Goal: Use online tool/utility: Use online tool/utility

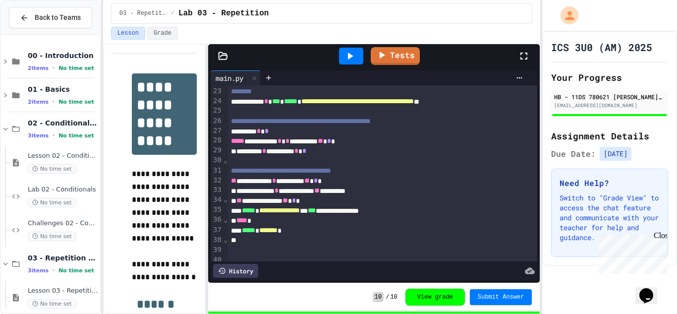
scroll to position [244, 0]
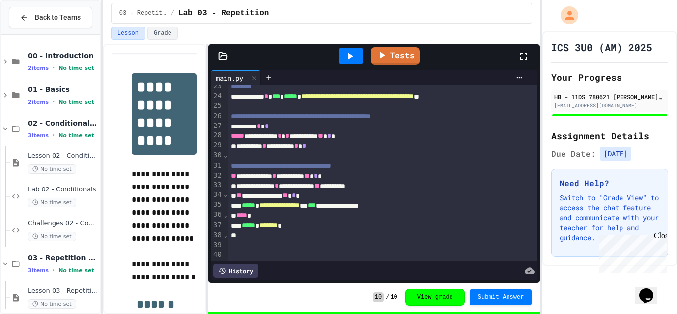
click at [360, 58] on div at bounding box center [351, 56] width 24 height 17
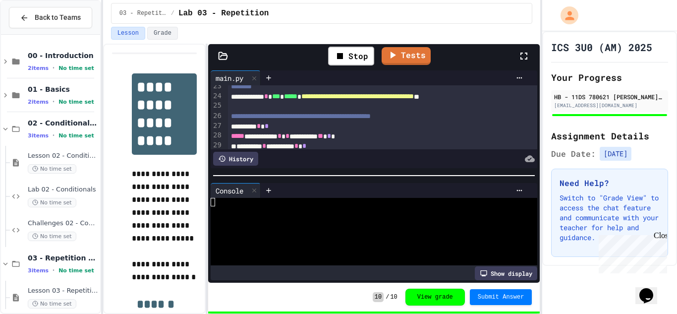
click at [423, 177] on div at bounding box center [374, 176] width 332 height 10
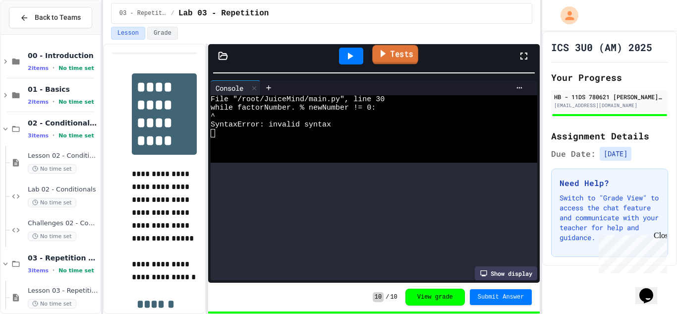
click at [385, 0] on html "**********" at bounding box center [338, 157] width 677 height 314
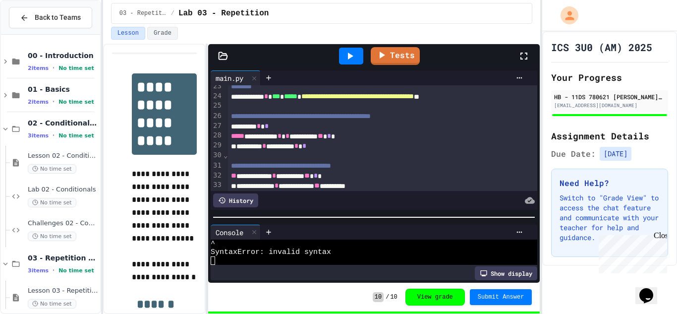
scroll to position [17, 0]
click at [372, 225] on div "**********" at bounding box center [374, 175] width 332 height 215
click at [309, 141] on div "**********" at bounding box center [383, 136] width 310 height 10
click at [353, 46] on div at bounding box center [351, 56] width 34 height 27
click at [354, 54] on icon at bounding box center [350, 56] width 12 height 12
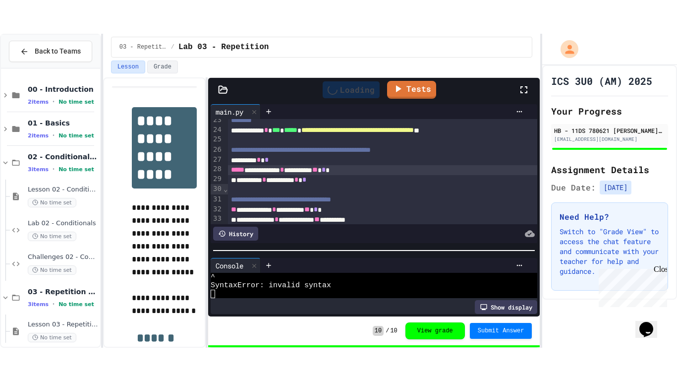
scroll to position [0, 0]
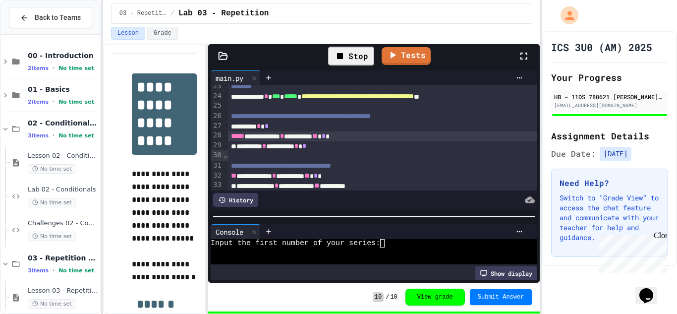
click at [525, 55] on icon at bounding box center [524, 56] width 12 height 12
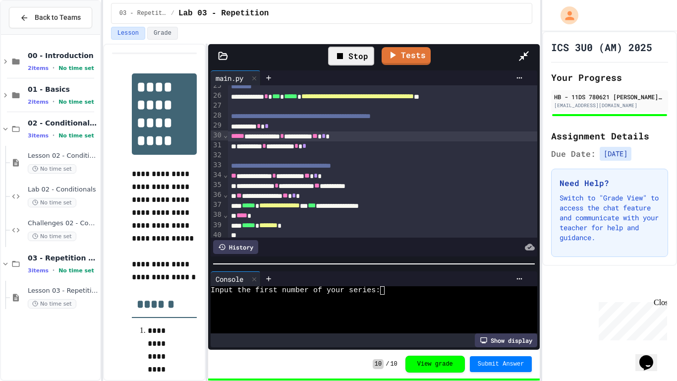
scroll to position [195, 0]
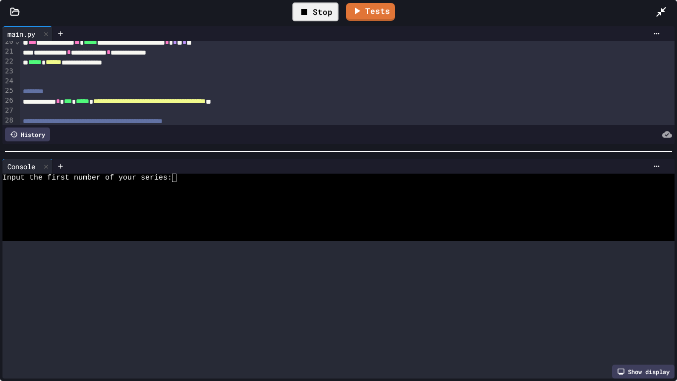
click at [393, 148] on div at bounding box center [338, 151] width 677 height 10
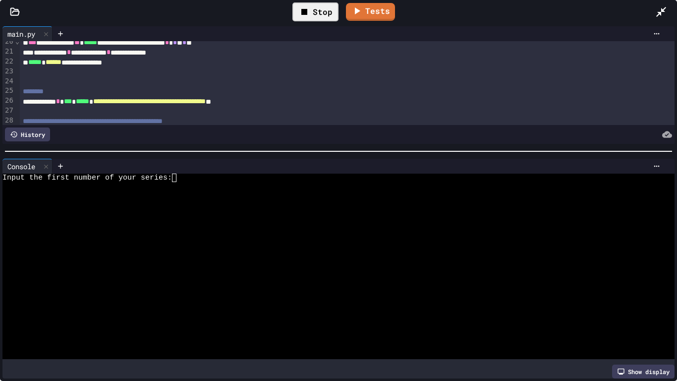
click at [311, 5] on div "Stop" at bounding box center [315, 11] width 46 height 19
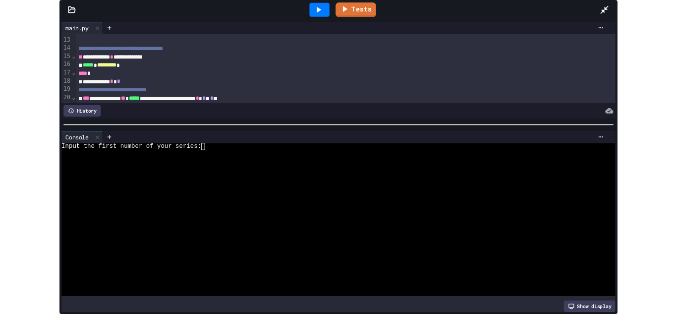
scroll to position [127, 0]
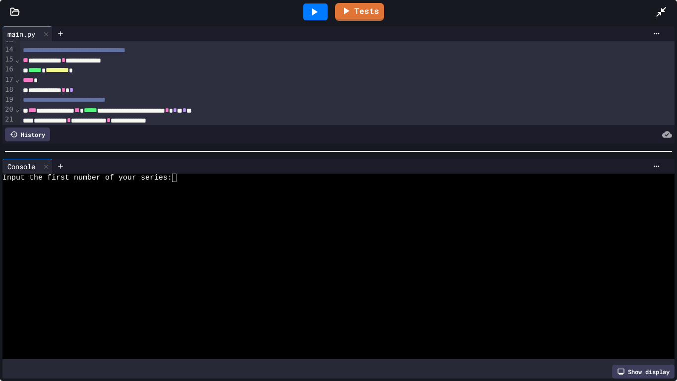
click at [318, 11] on icon at bounding box center [314, 12] width 12 height 12
click at [315, 10] on icon at bounding box center [314, 11] width 5 height 7
click at [179, 177] on textarea "Terminal input" at bounding box center [178, 177] width 4 height 8
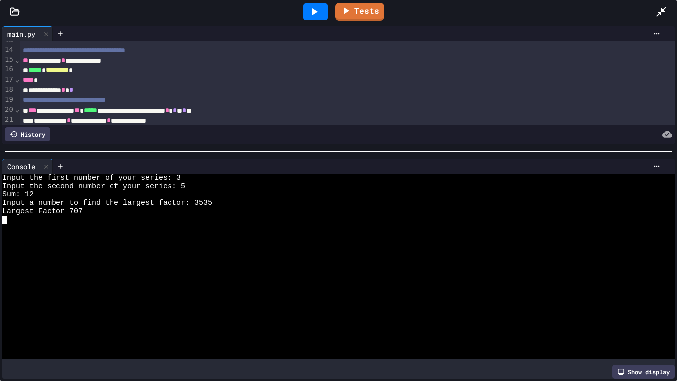
click at [2, 223] on textarea "Terminal input" at bounding box center [4, 220] width 4 height 8
click at [317, 8] on icon at bounding box center [314, 12] width 12 height 12
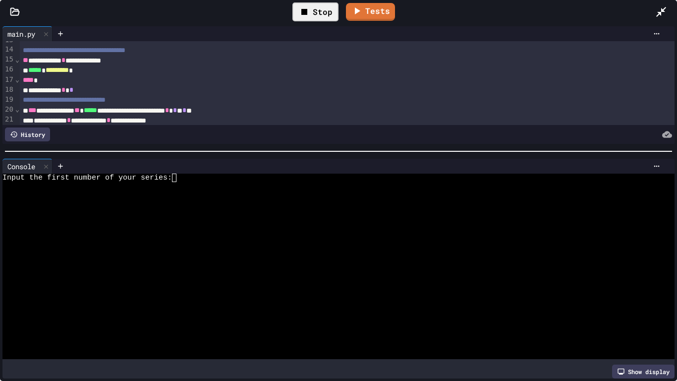
click at [177, 178] on textarea "Terminal input" at bounding box center [178, 177] width 4 height 8
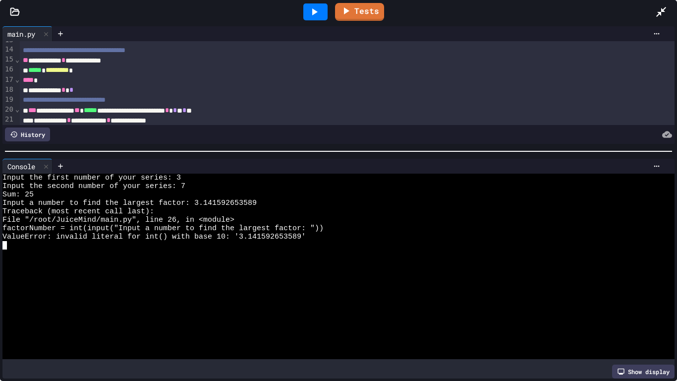
click at [541, 313] on div at bounding box center [334, 354] width 665 height 8
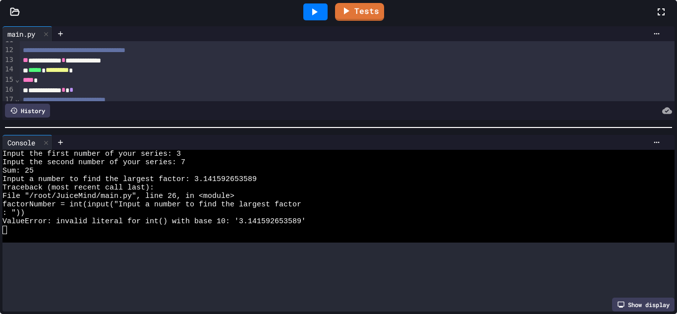
scroll to position [147, 0]
